Goal: Task Accomplishment & Management: Manage account settings

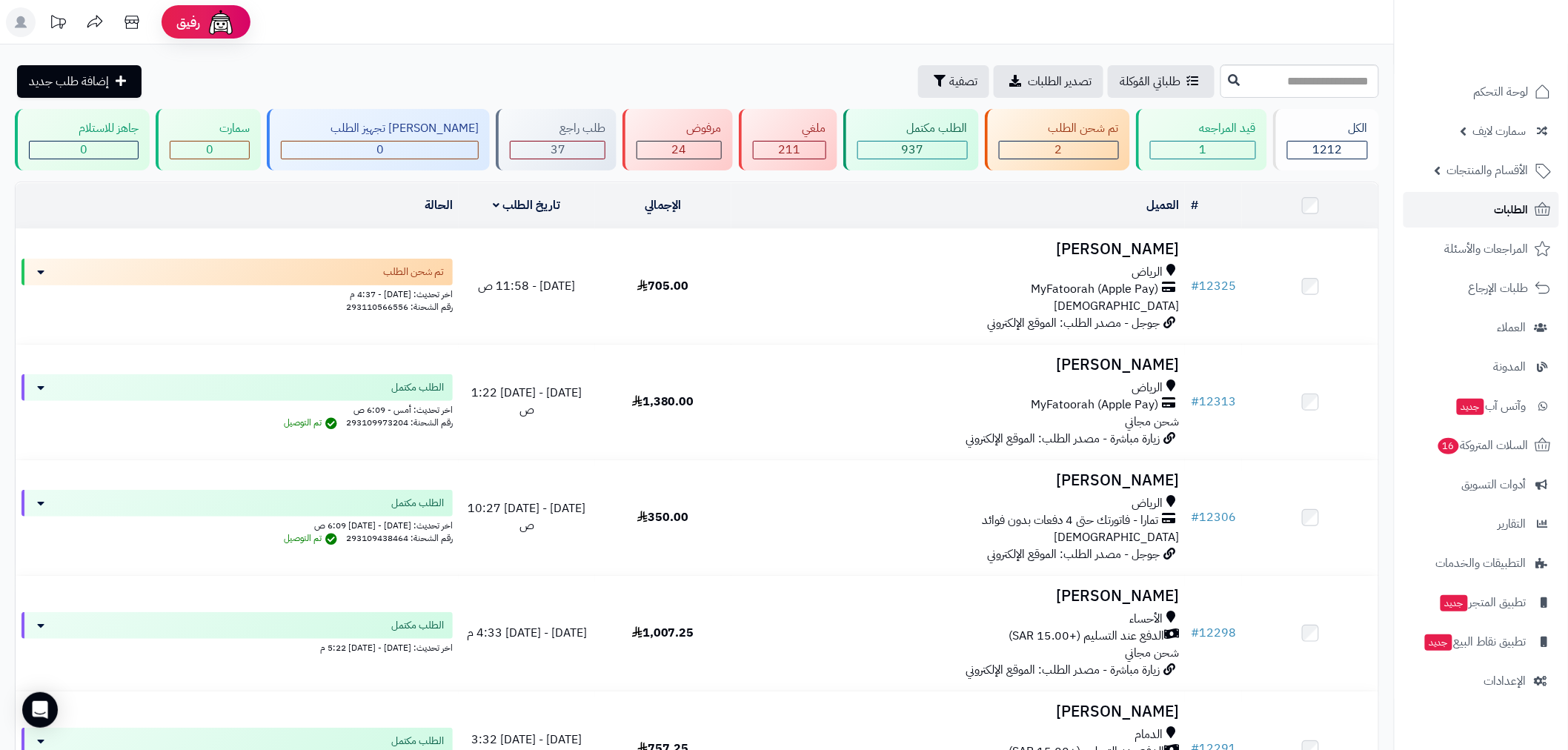
click at [1495, 204] on span "الطلبات" at bounding box center [1511, 210] width 34 height 21
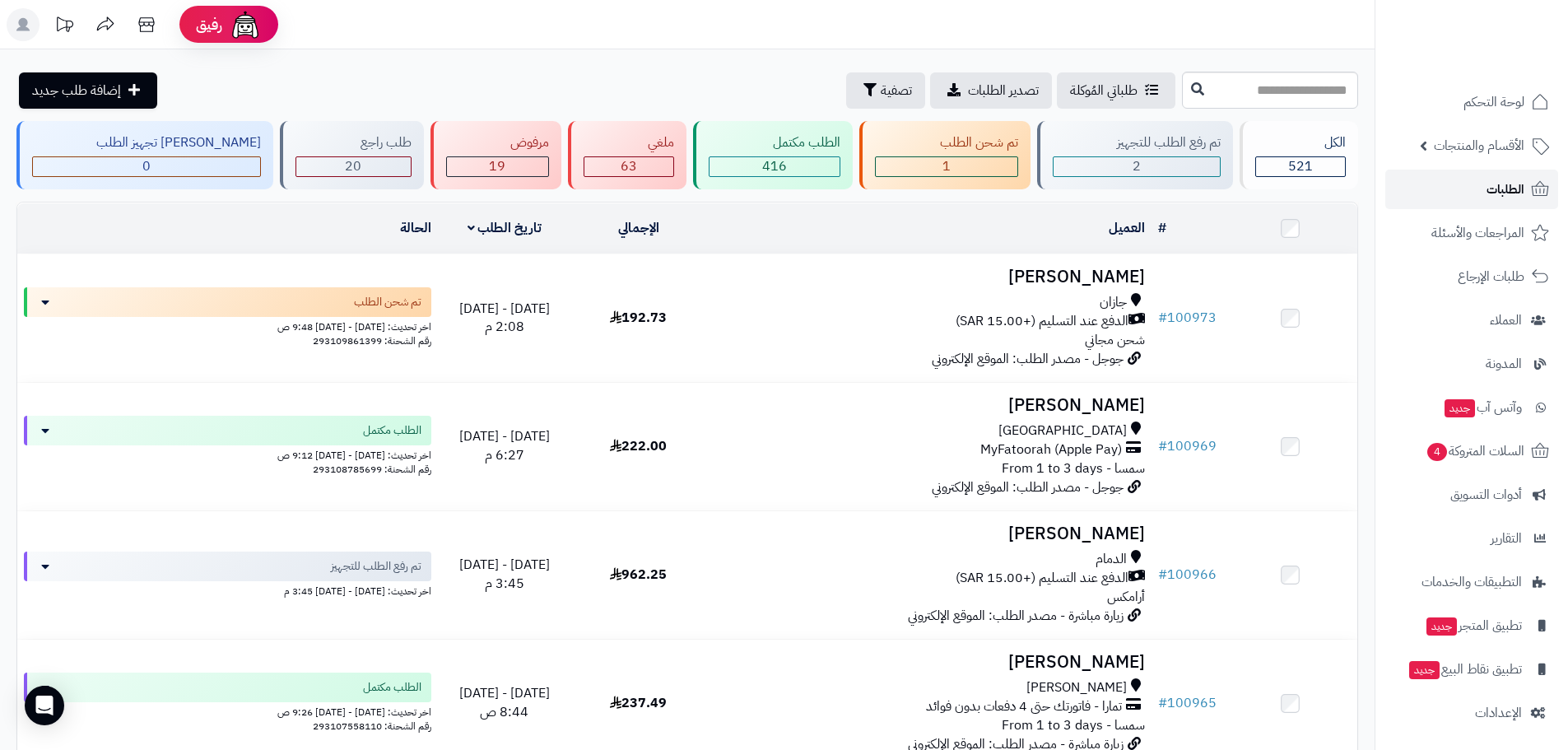
click at [1468, 193] on link "الطلبات" at bounding box center [1471, 190] width 172 height 40
